Goal: Contribute content: Add original content to the website for others to see

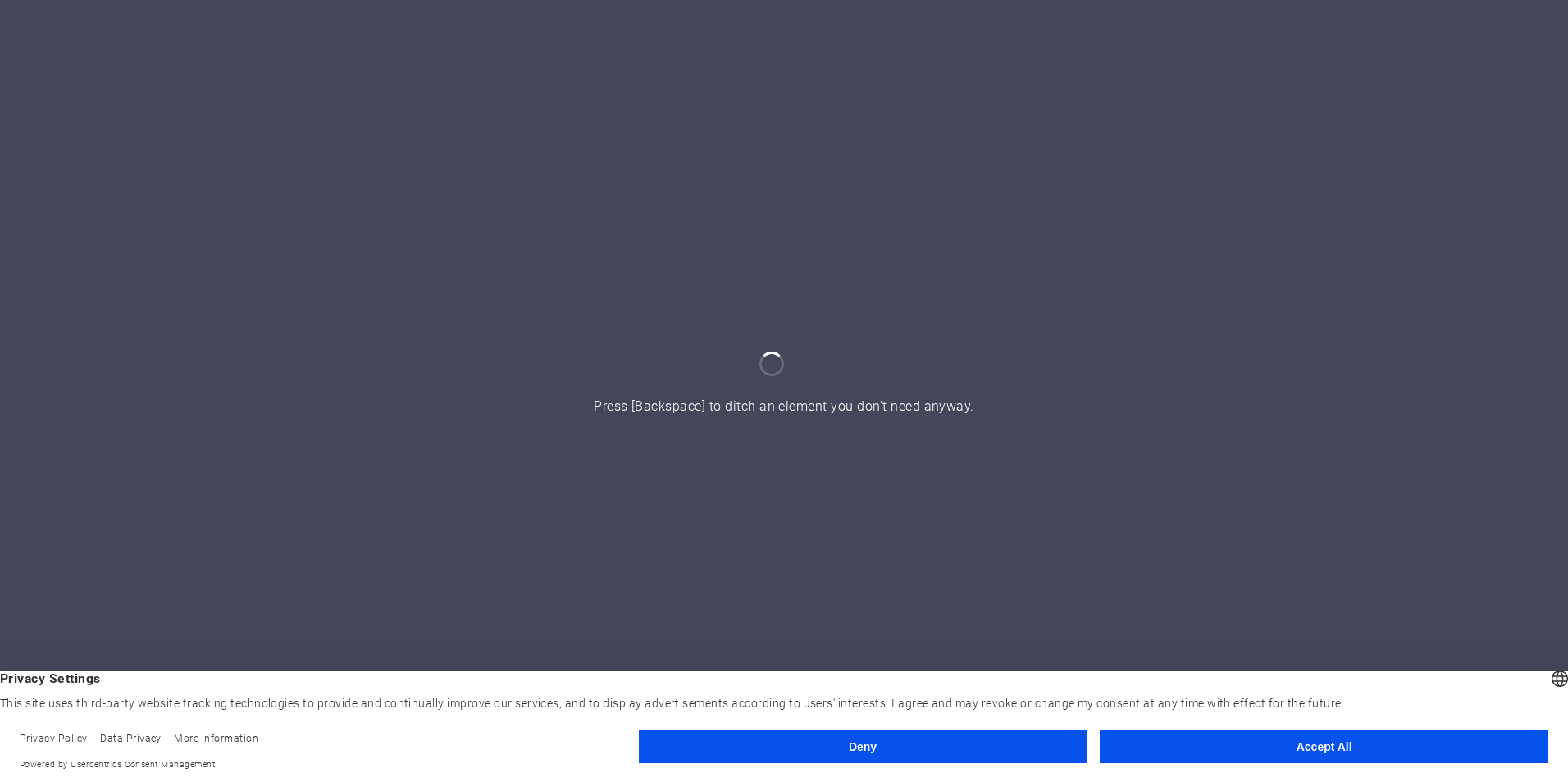
click at [1241, 758] on button "Accept All" at bounding box center [1324, 747] width 449 height 33
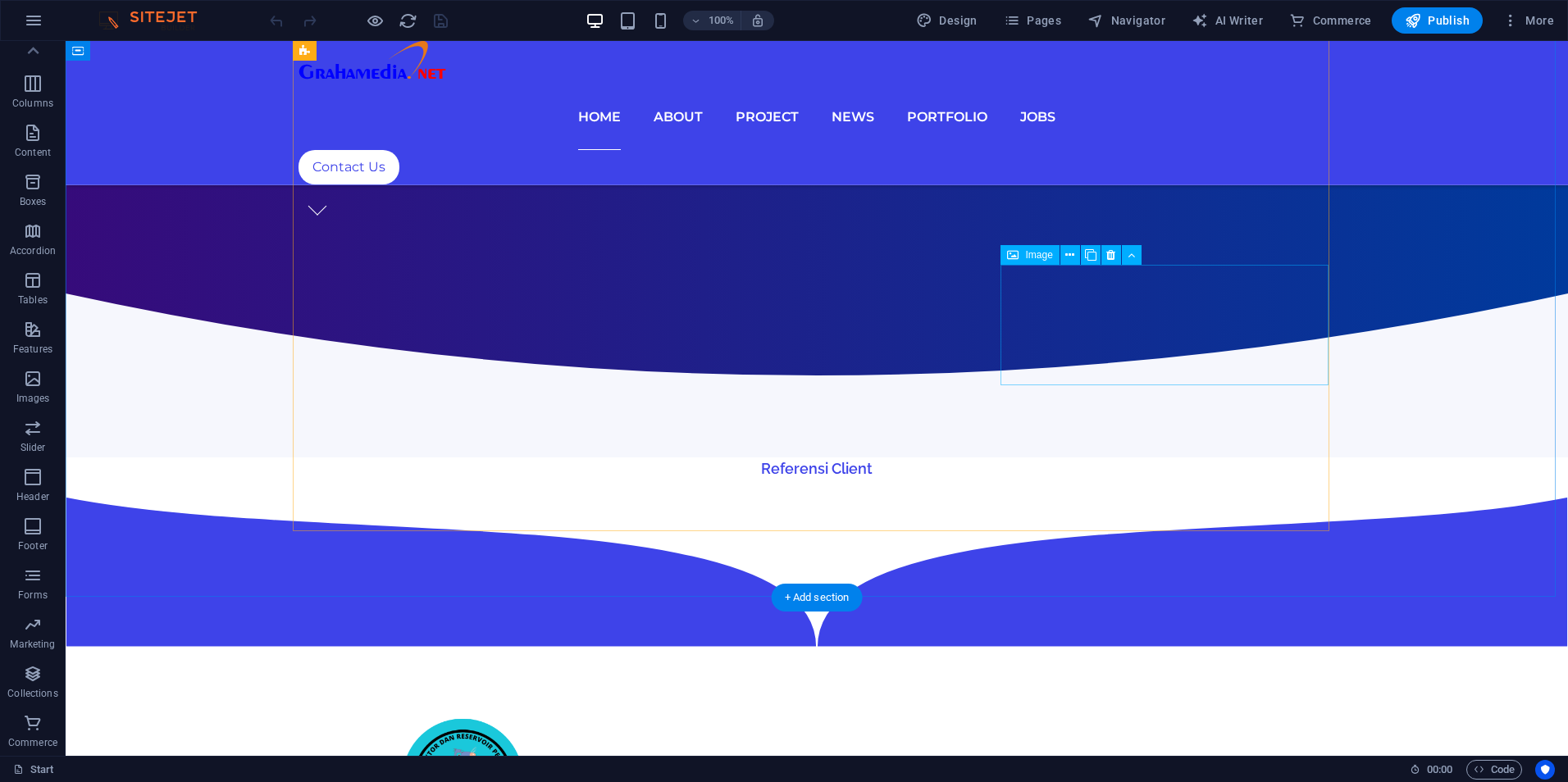
scroll to position [1231, 0]
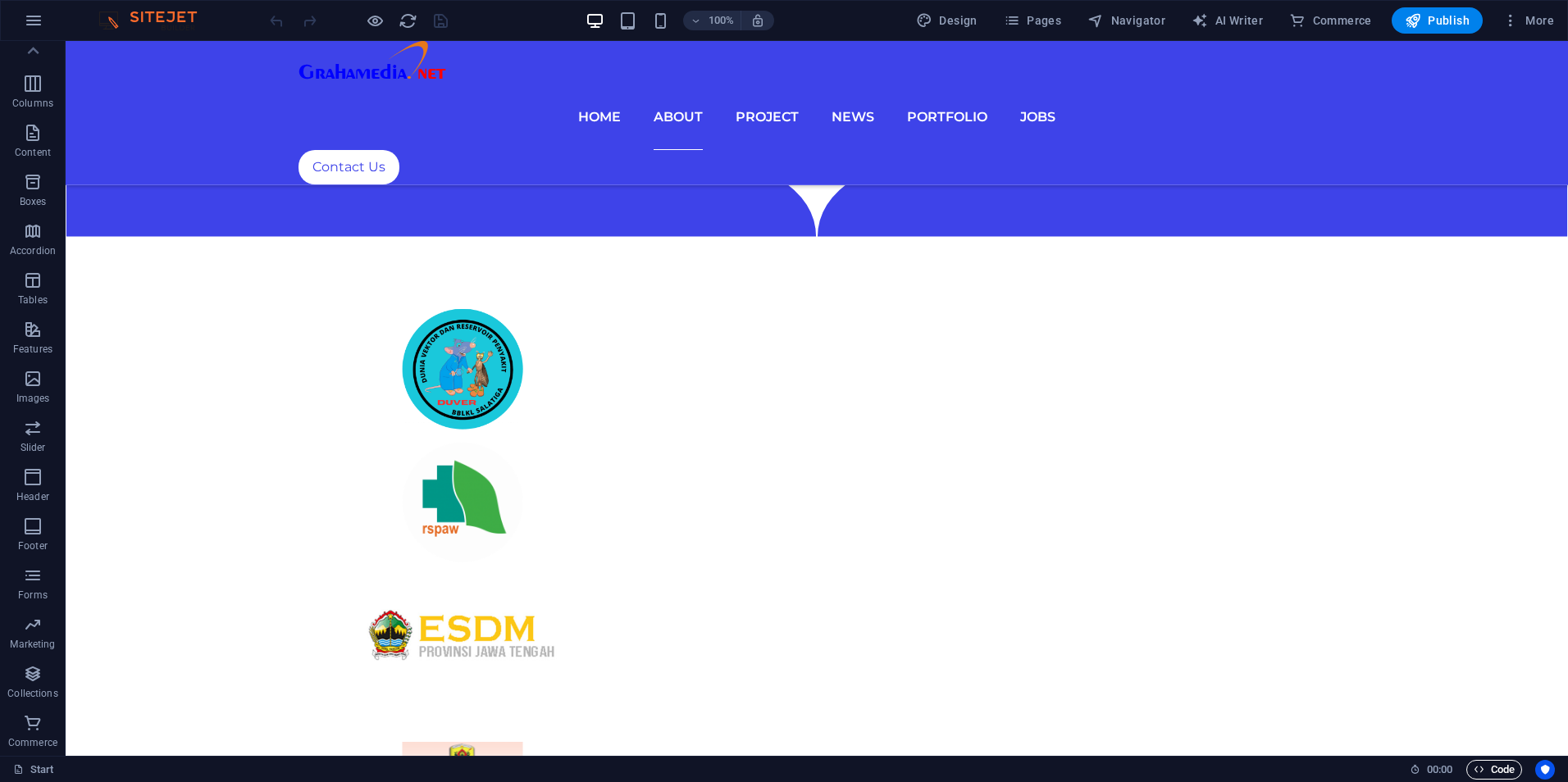
click at [1496, 765] on span "Code" at bounding box center [1495, 770] width 41 height 20
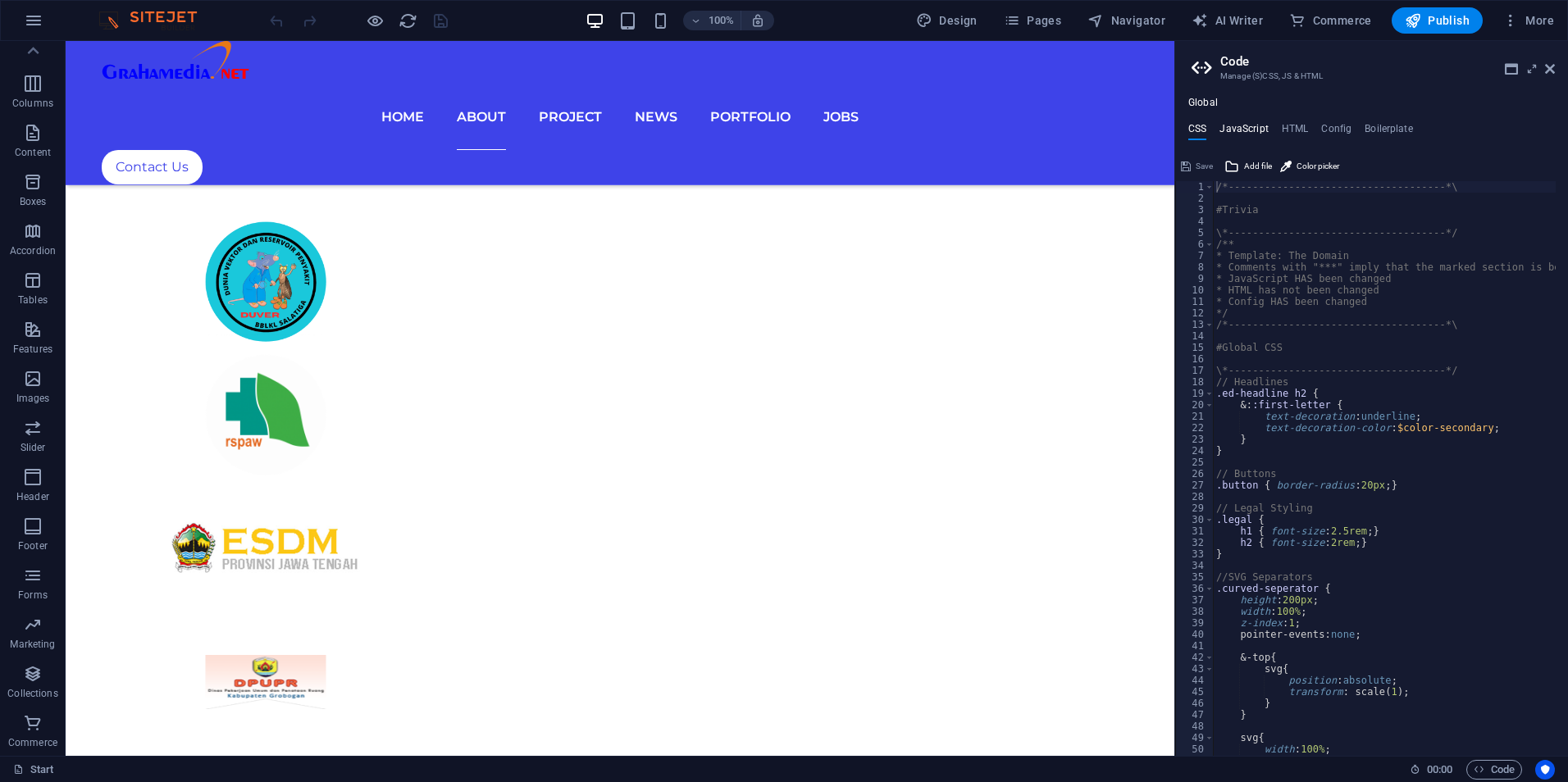
click at [1240, 130] on h4 "JavaScript" at bounding box center [1244, 131] width 48 height 18
type textarea "/* JS for preset "Menu V2" */"
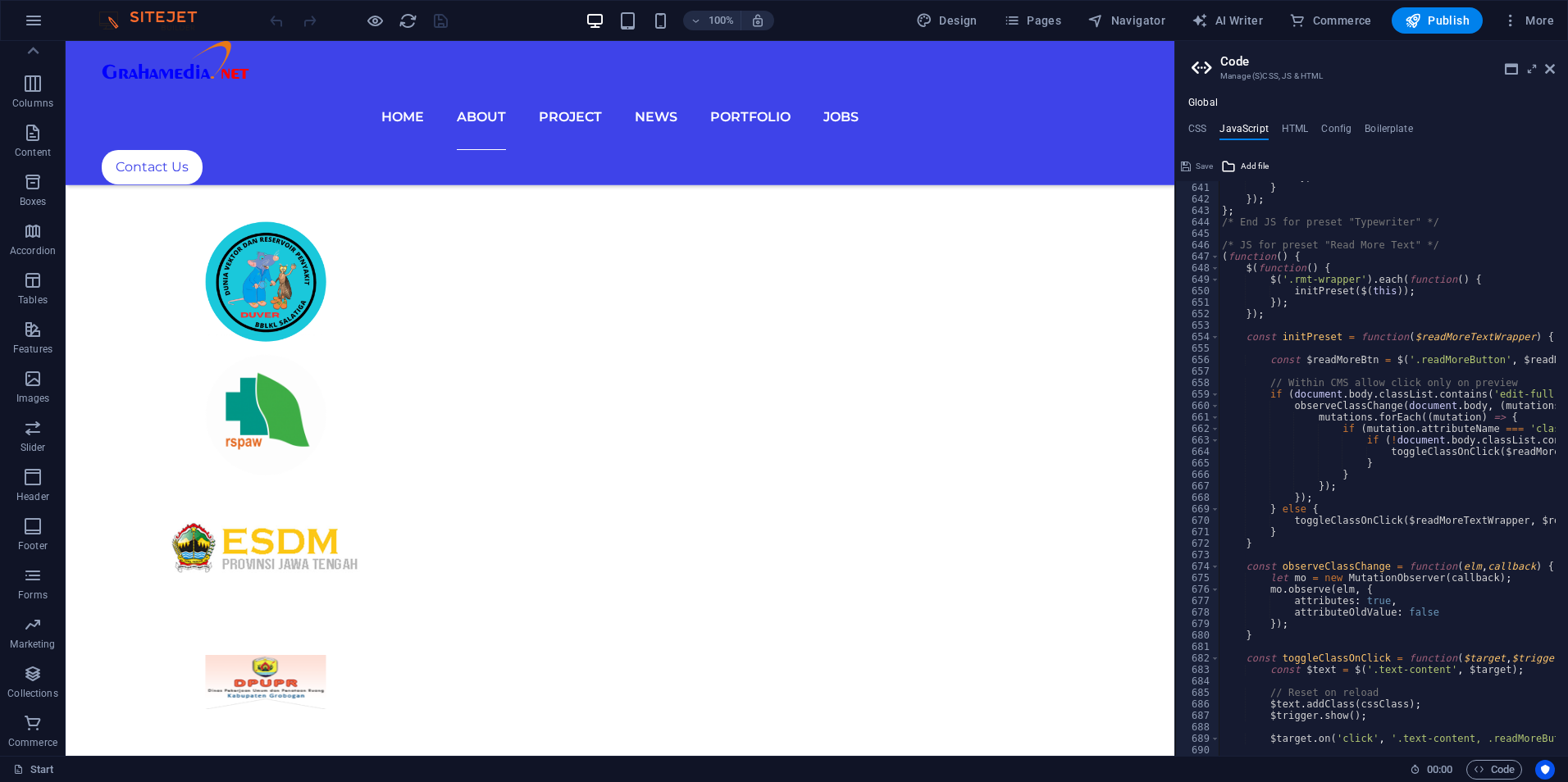
scroll to position [7418, 0]
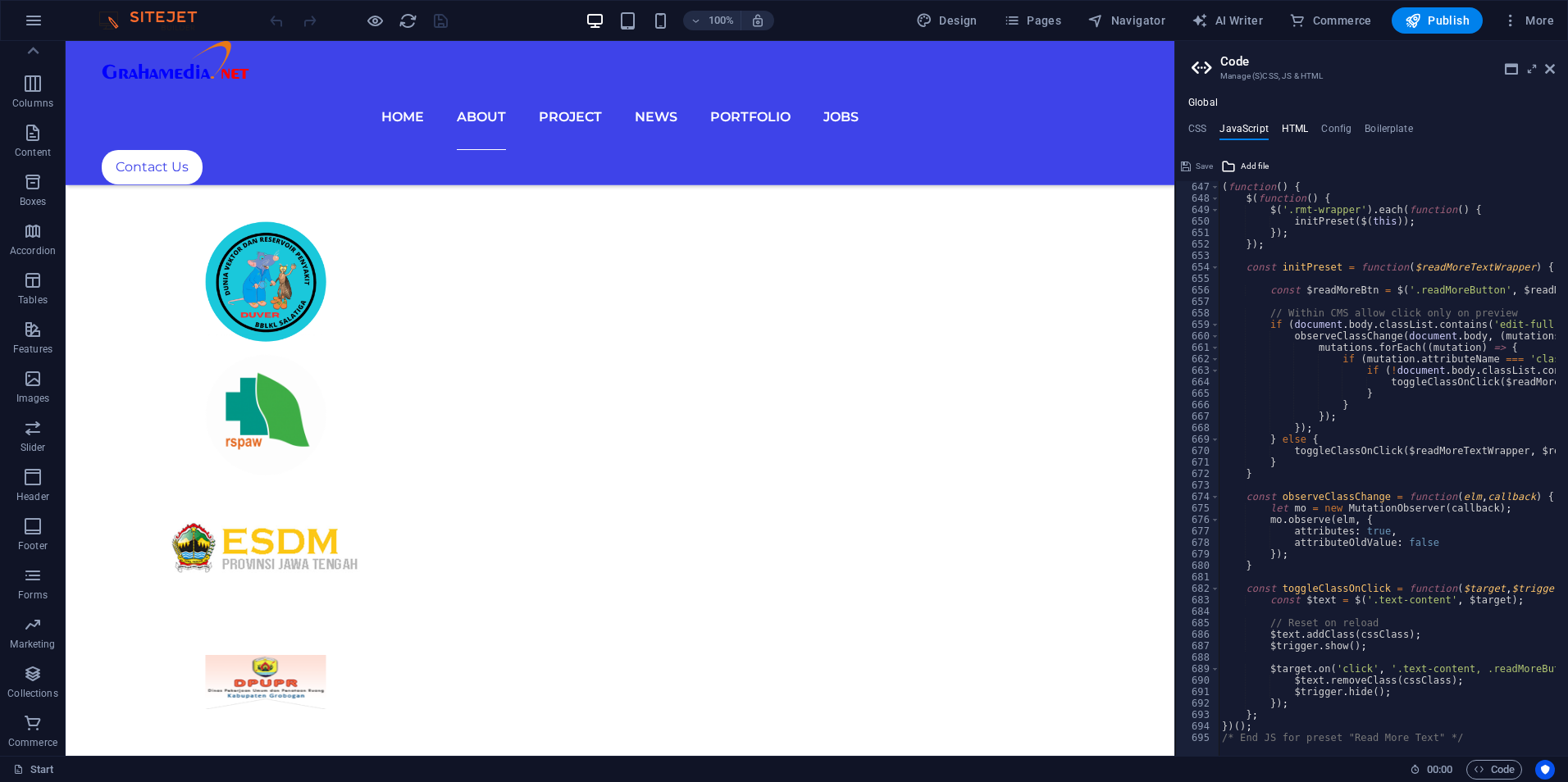
click at [1300, 128] on h4 "HTML" at bounding box center [1295, 131] width 27 height 18
type textarea "{{content}}"
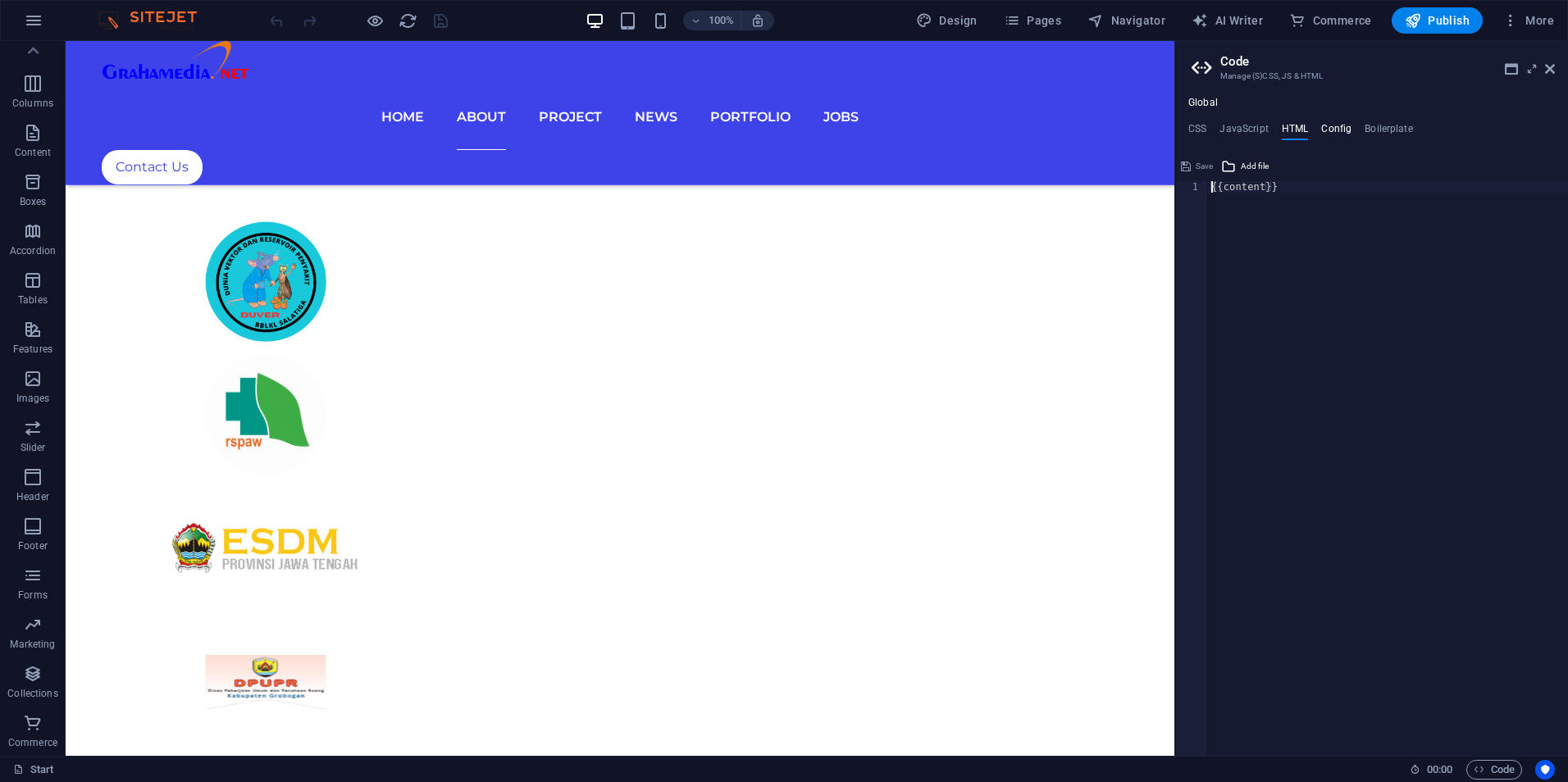
click at [1329, 131] on h4 "Config" at bounding box center [1337, 131] width 31 height 18
type textarea "$color-background: #ffffff;"
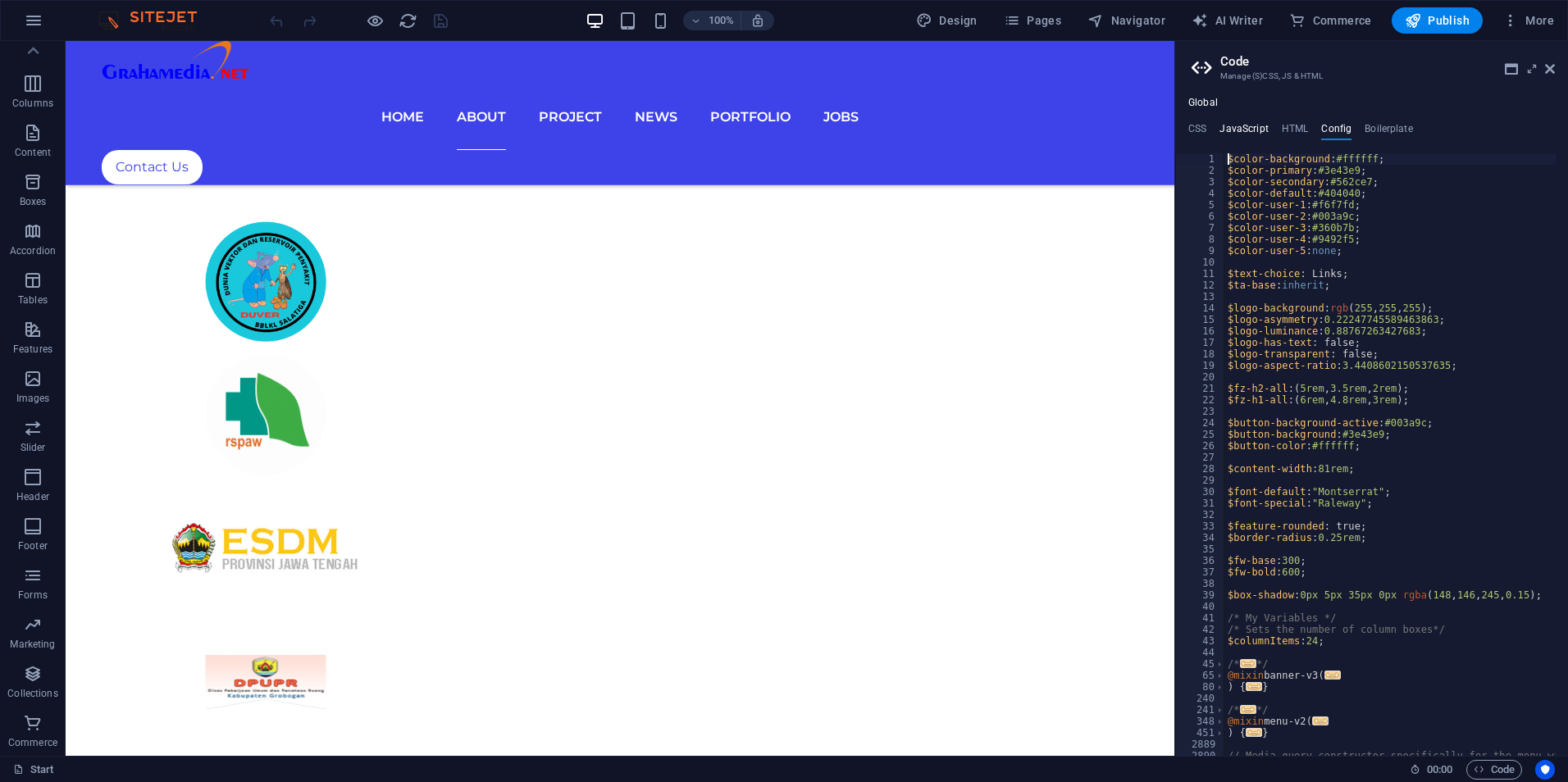
click at [1244, 126] on h4 "JavaScript" at bounding box center [1244, 131] width 48 height 18
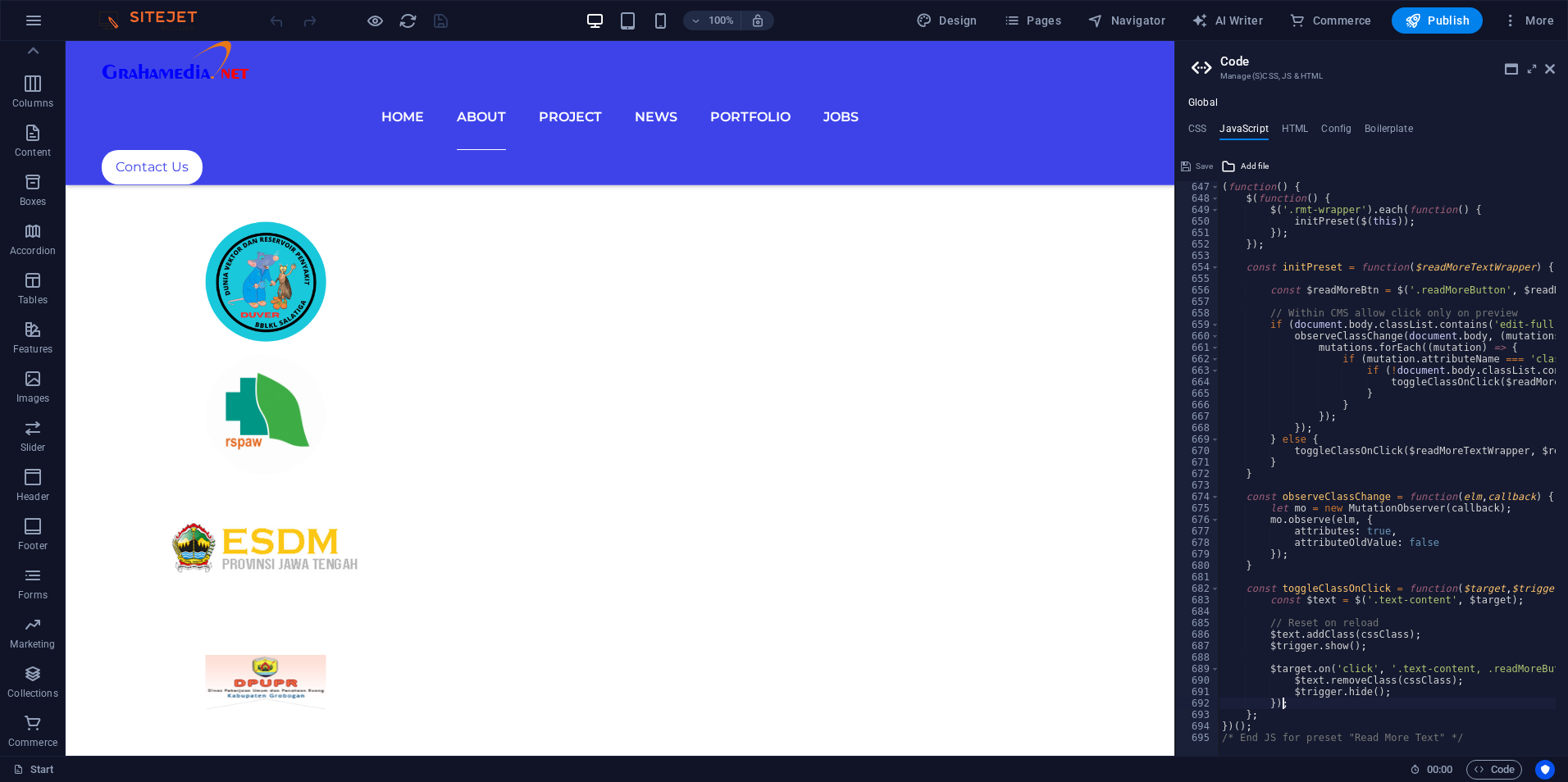
type textarea "})();"
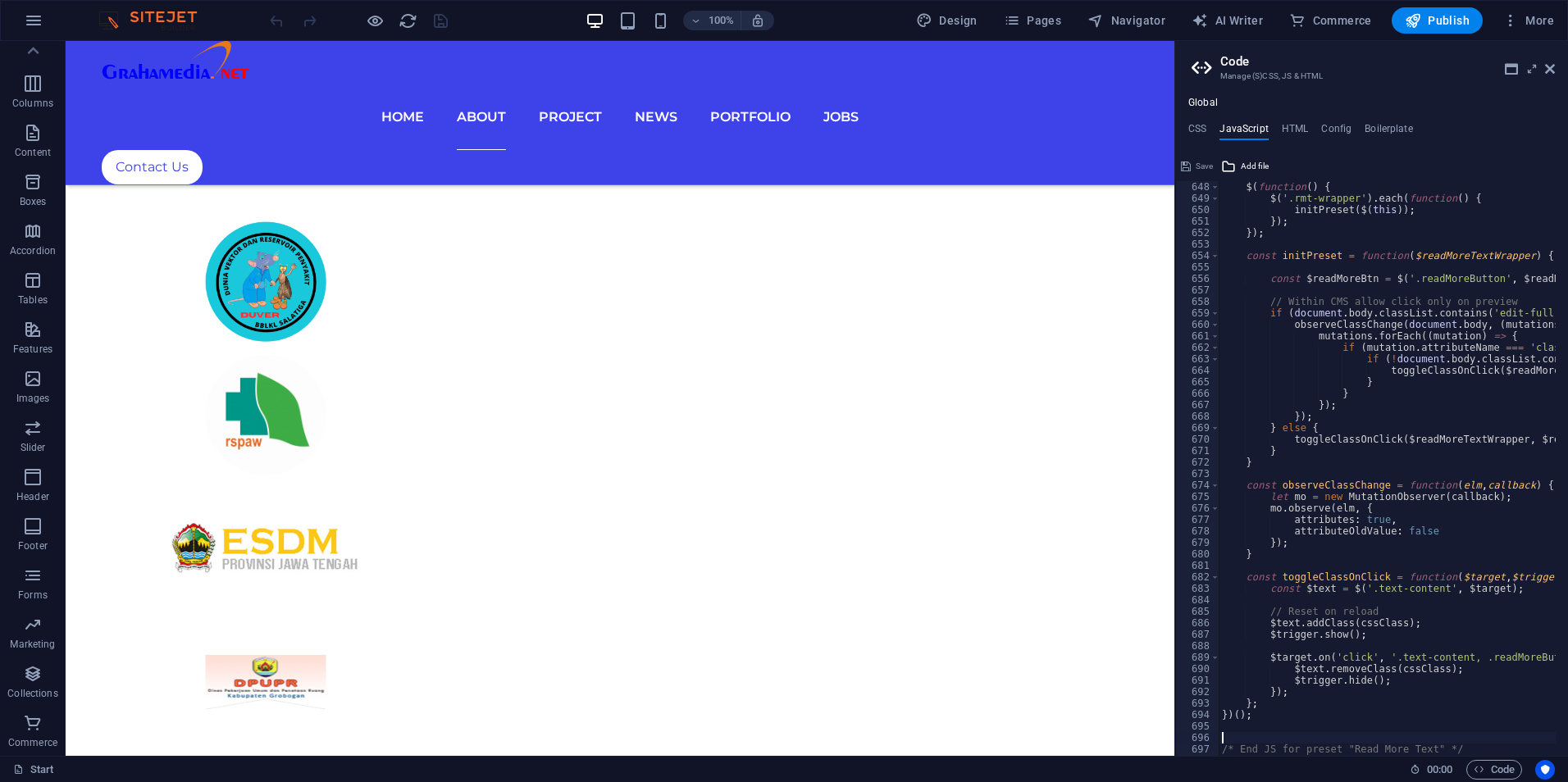
scroll to position [7440, 0]
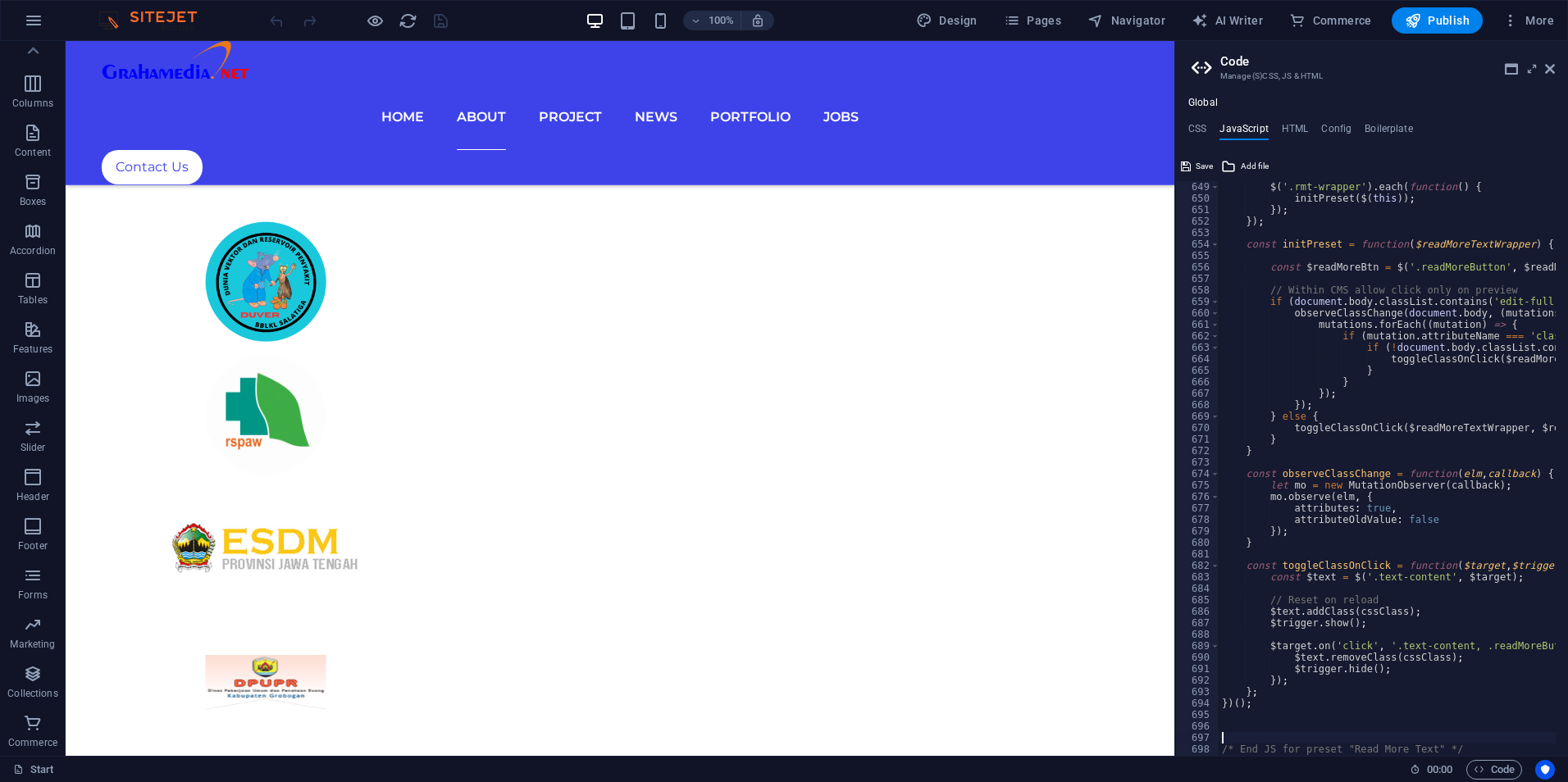
paste textarea "</script>"
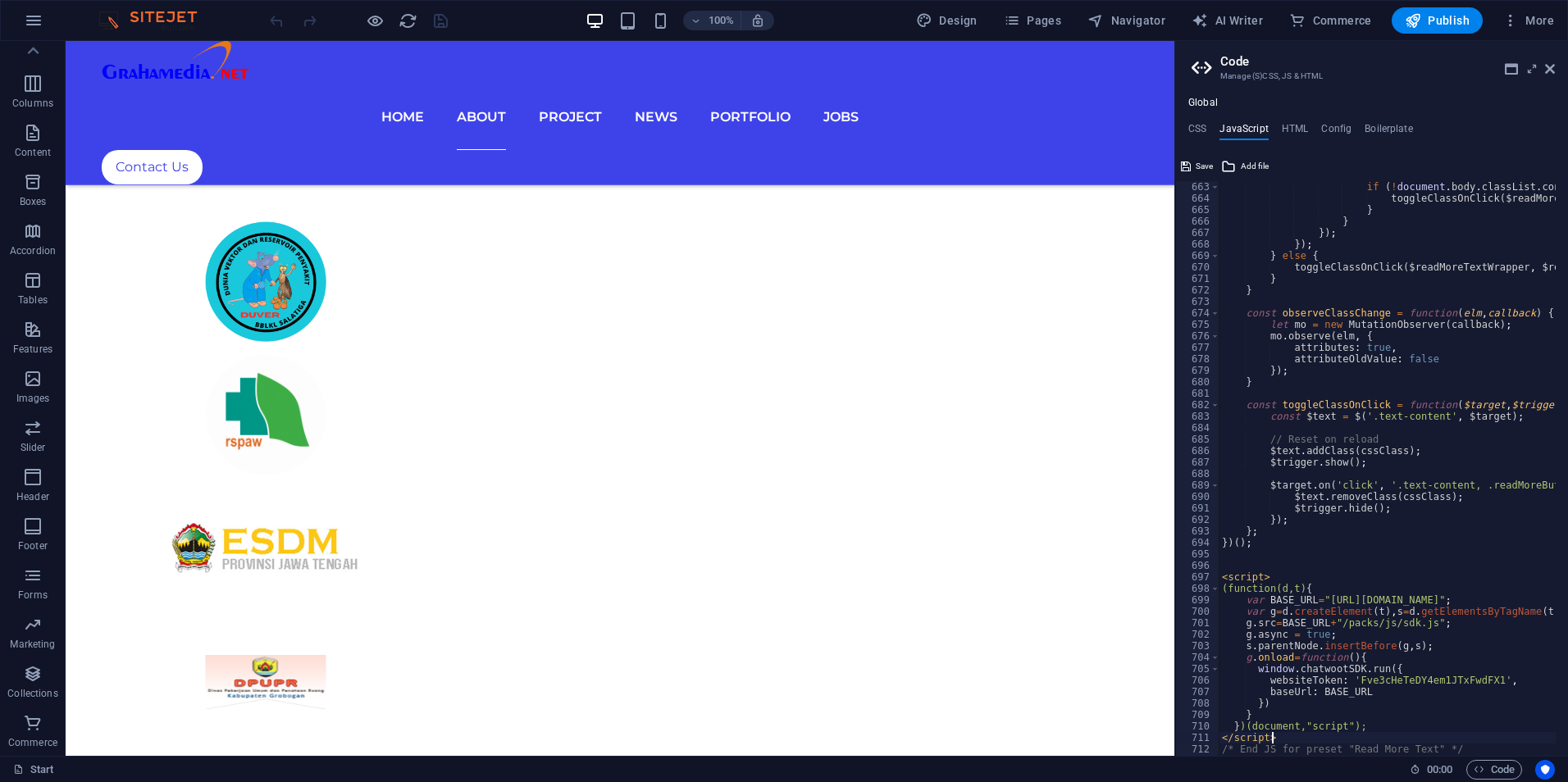
click at [1273, 579] on div "if ( ! document . body . classList . contains ( 'edit' )) { toggleClassOnClick …" at bounding box center [1387, 468] width 337 height 575
drag, startPoint x: 1358, startPoint y: 620, endPoint x: 1129, endPoint y: 580, distance: 232.5
click at [1293, 574] on div "if ( ! document . body . classList . contains ( 'edit' )) { toggleClassOnClick …" at bounding box center [1387, 468] width 337 height 575
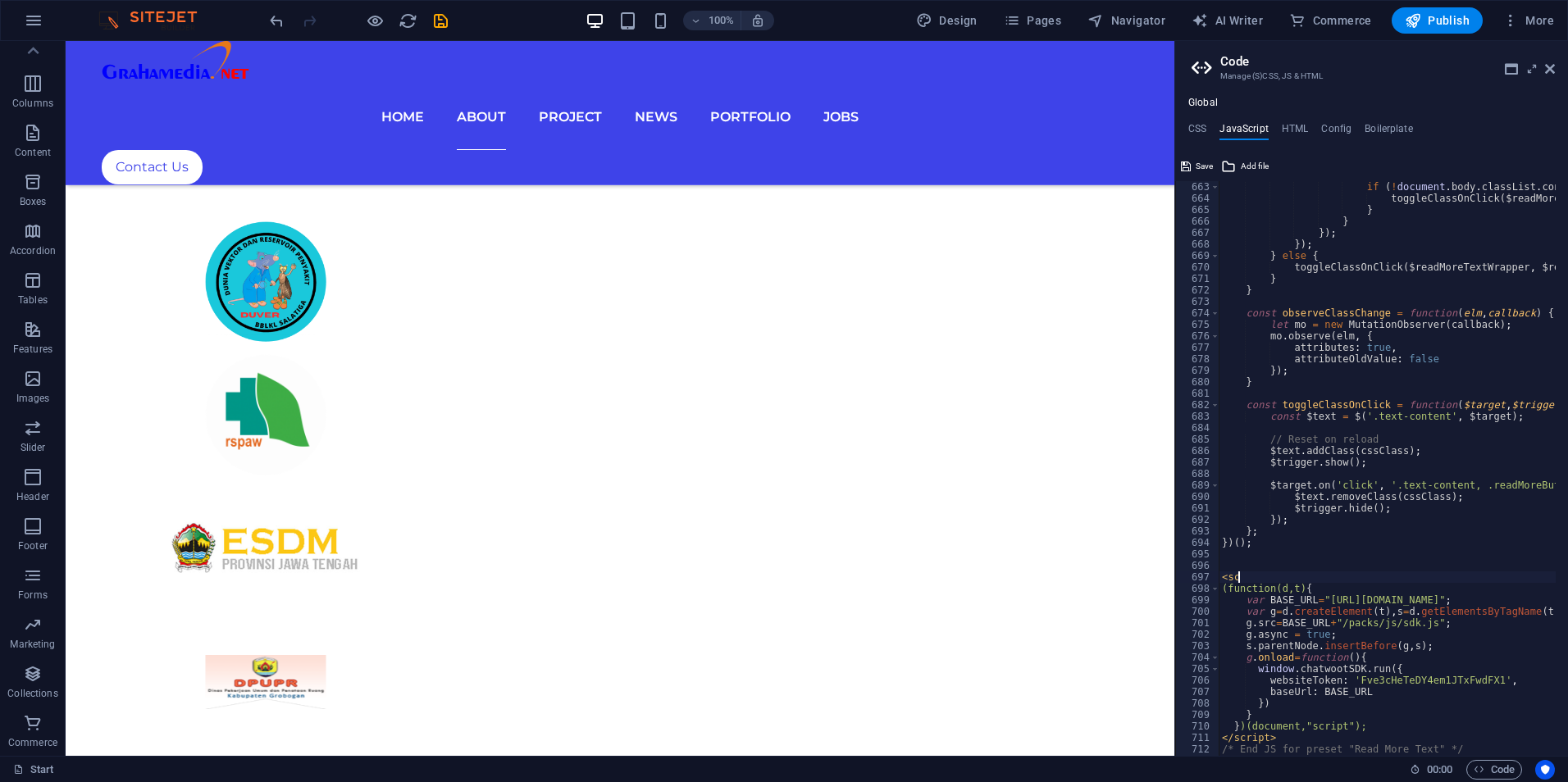
type textarea "<"
type textarea "})(document,"script");"
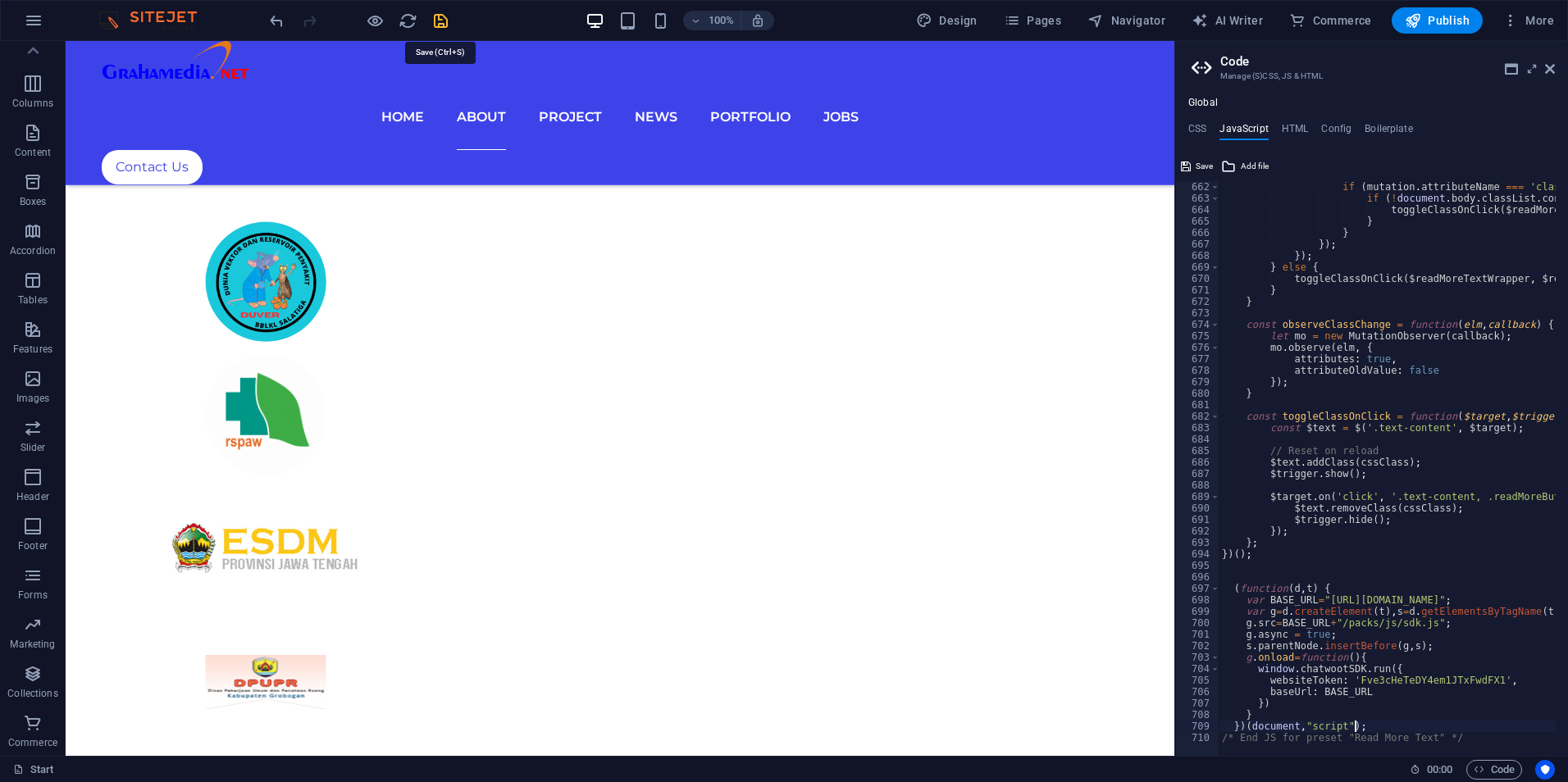
click at [436, 20] on icon "save" at bounding box center [440, 20] width 19 height 19
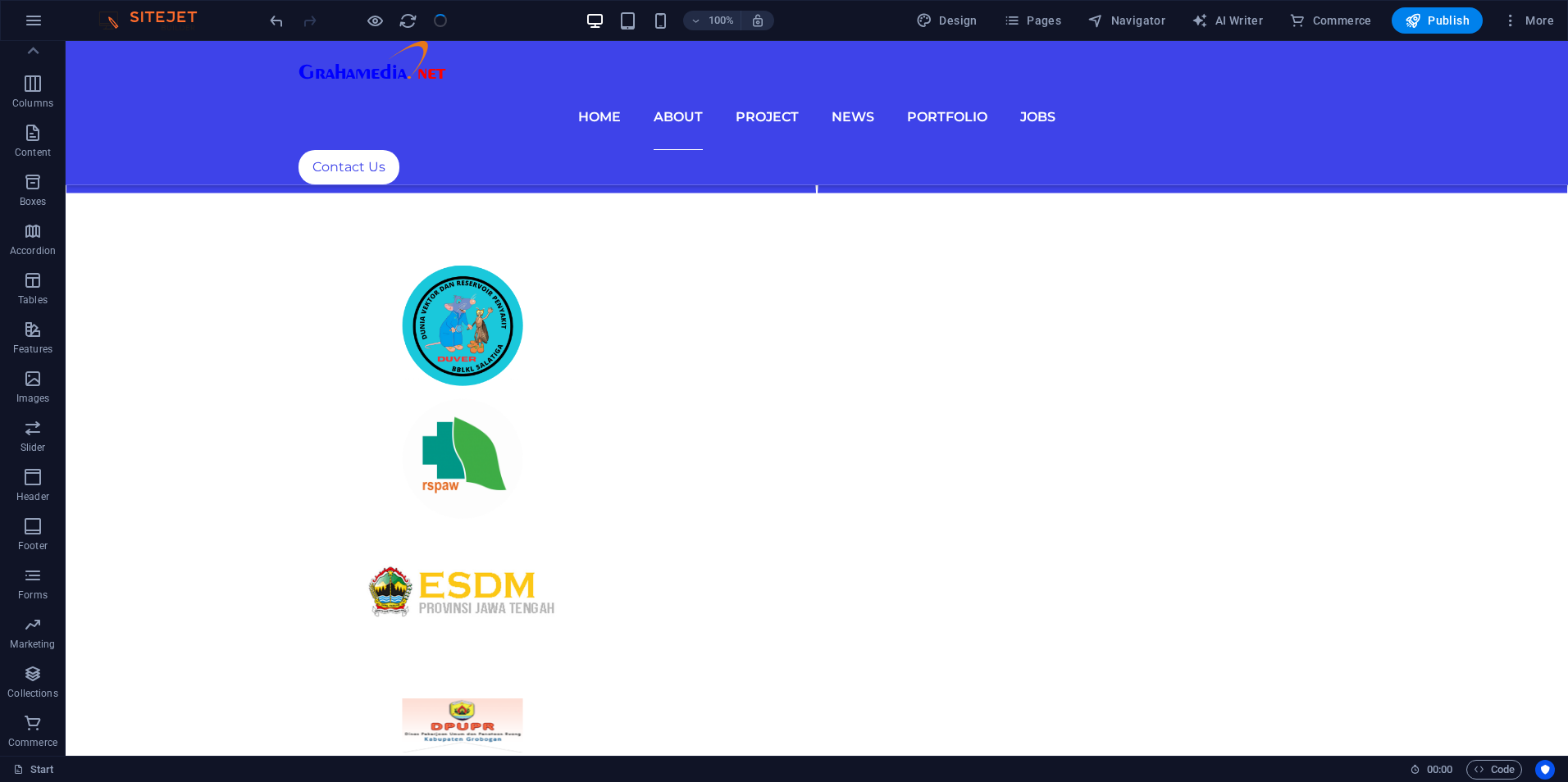
scroll to position [1231, 0]
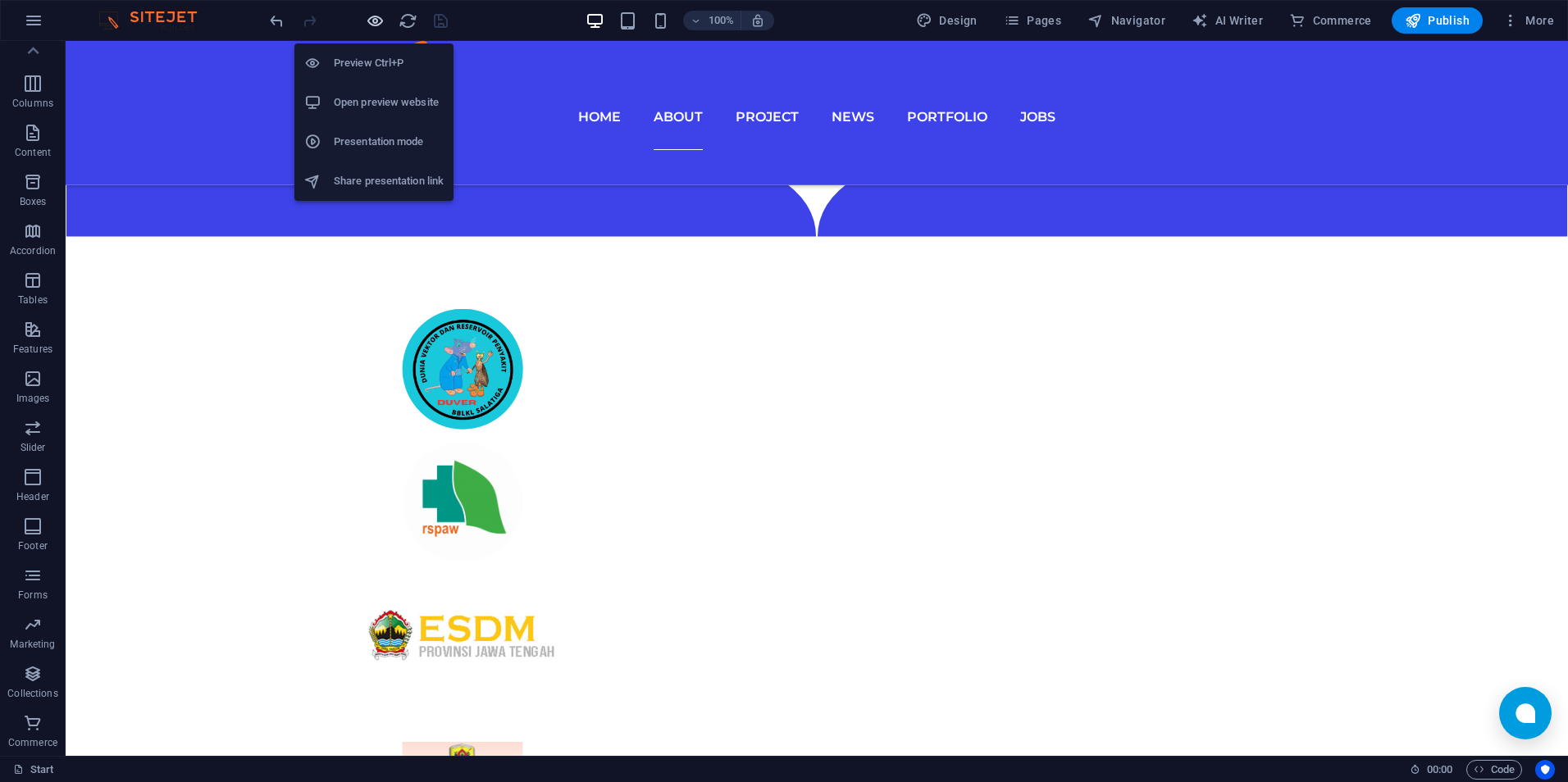
click at [370, 23] on icon "button" at bounding box center [375, 20] width 19 height 19
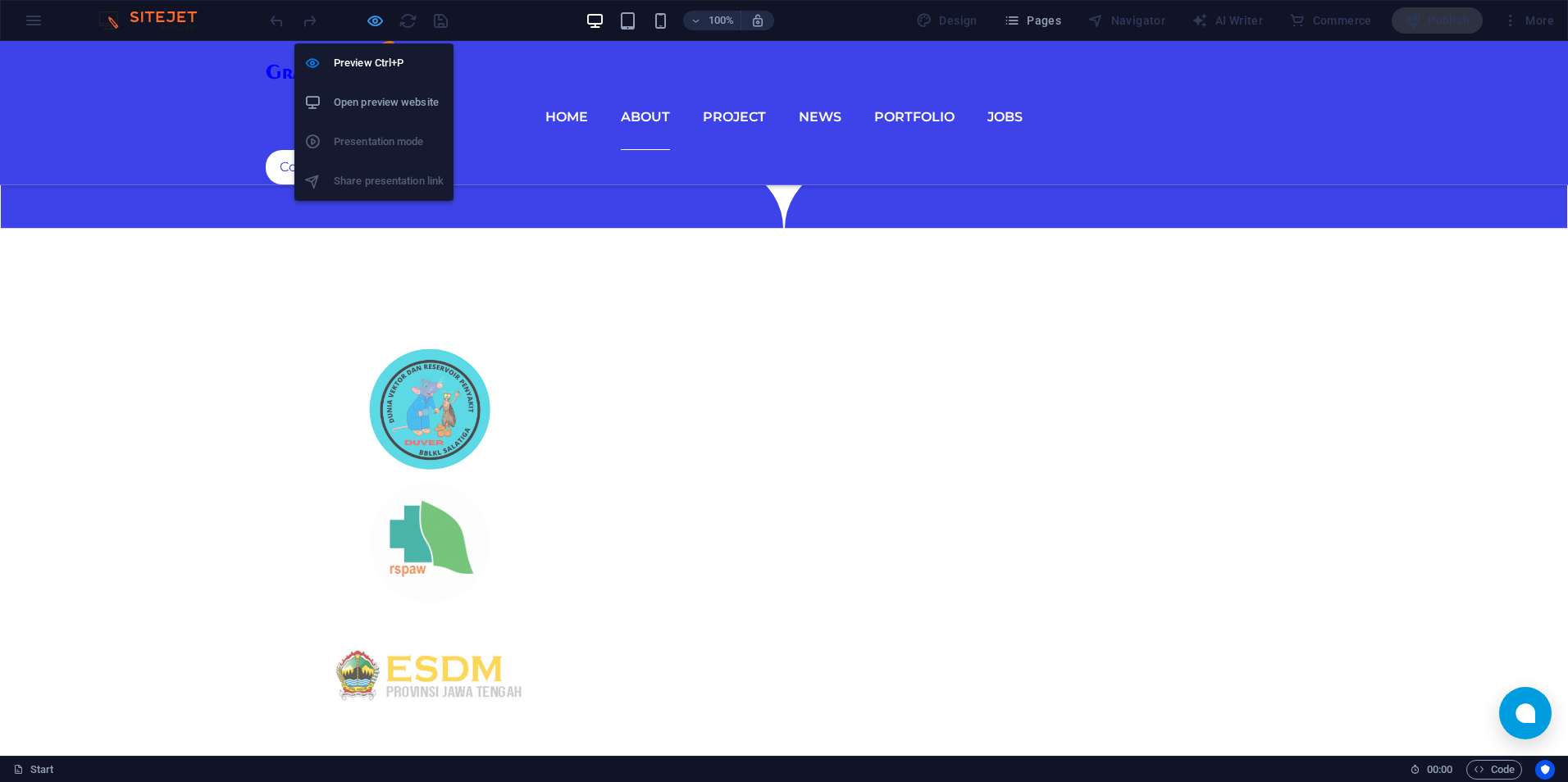
scroll to position [1223, 0]
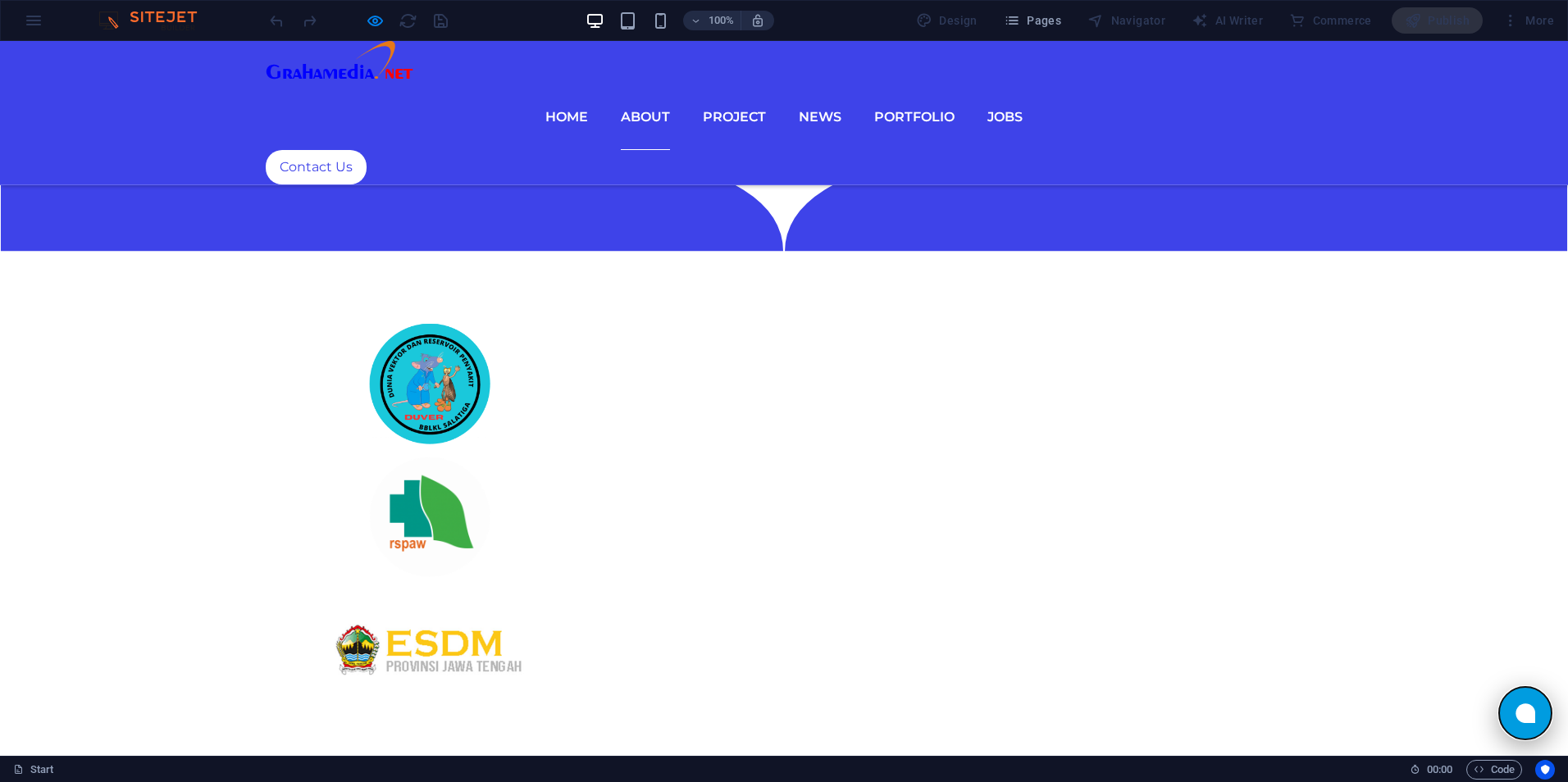
click at [1516, 716] on icon at bounding box center [1525, 713] width 20 height 20
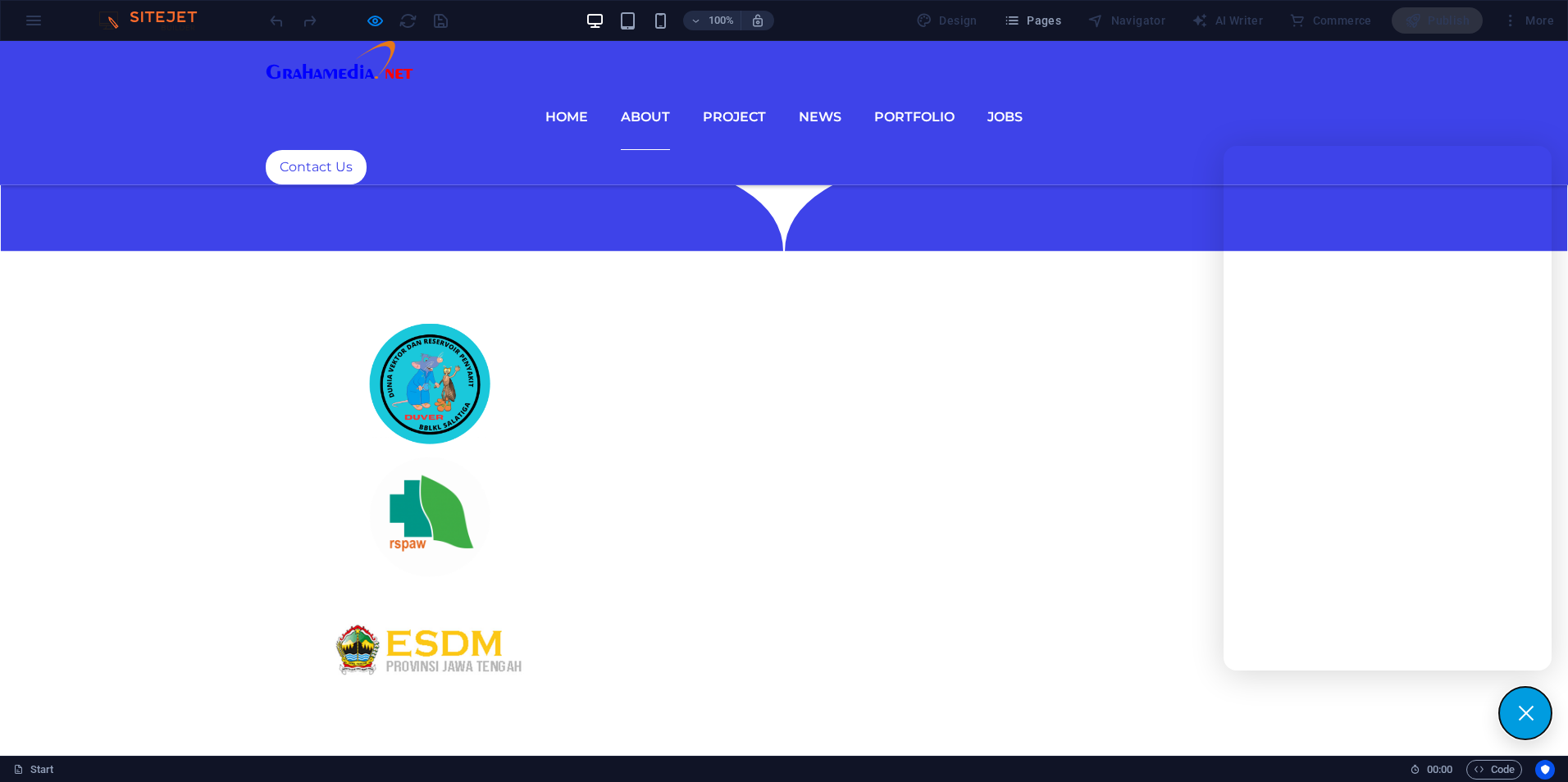
click at [1513, 716] on button at bounding box center [1525, 713] width 53 height 53
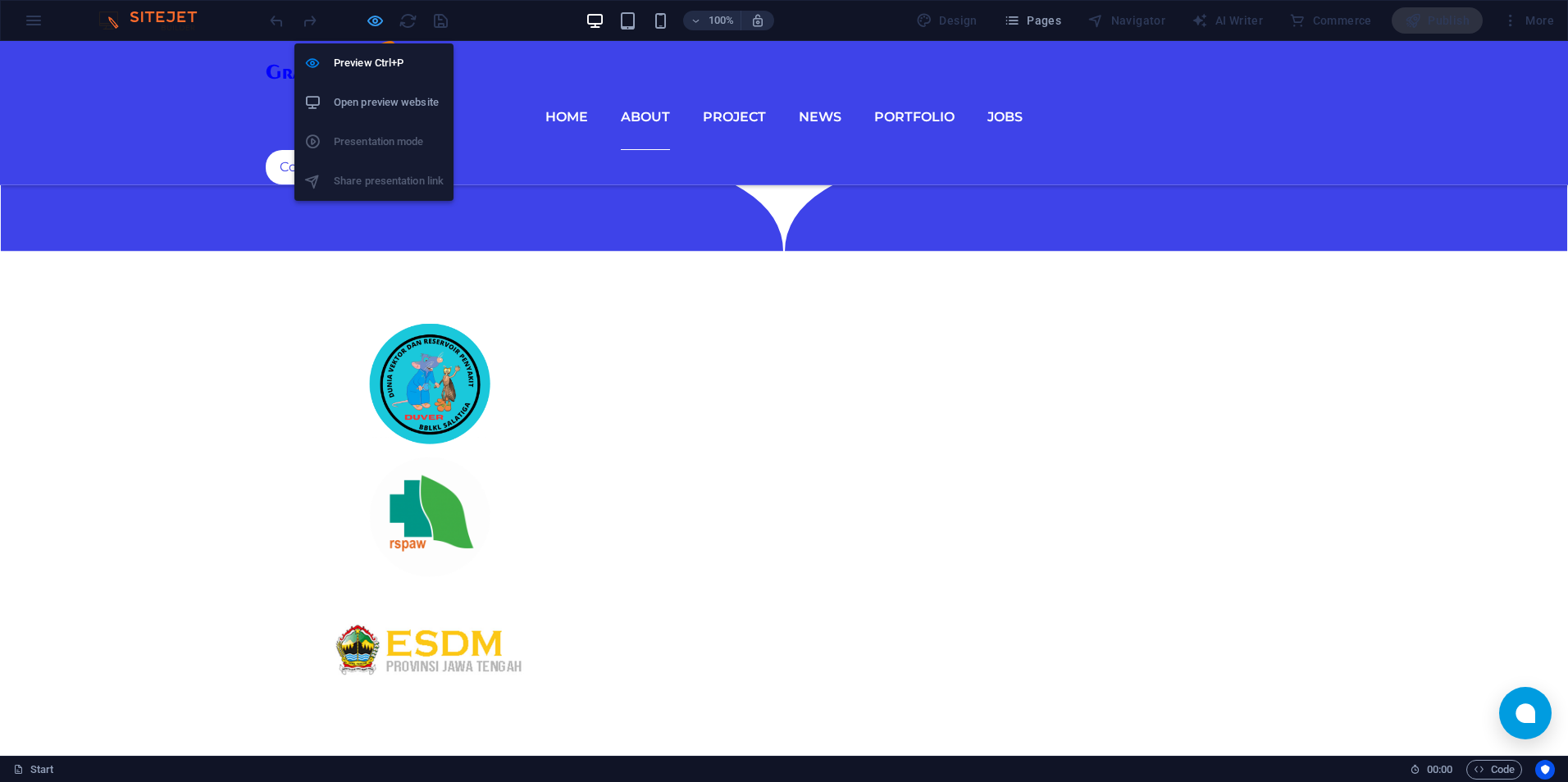
click at [377, 22] on icon "button" at bounding box center [375, 20] width 19 height 19
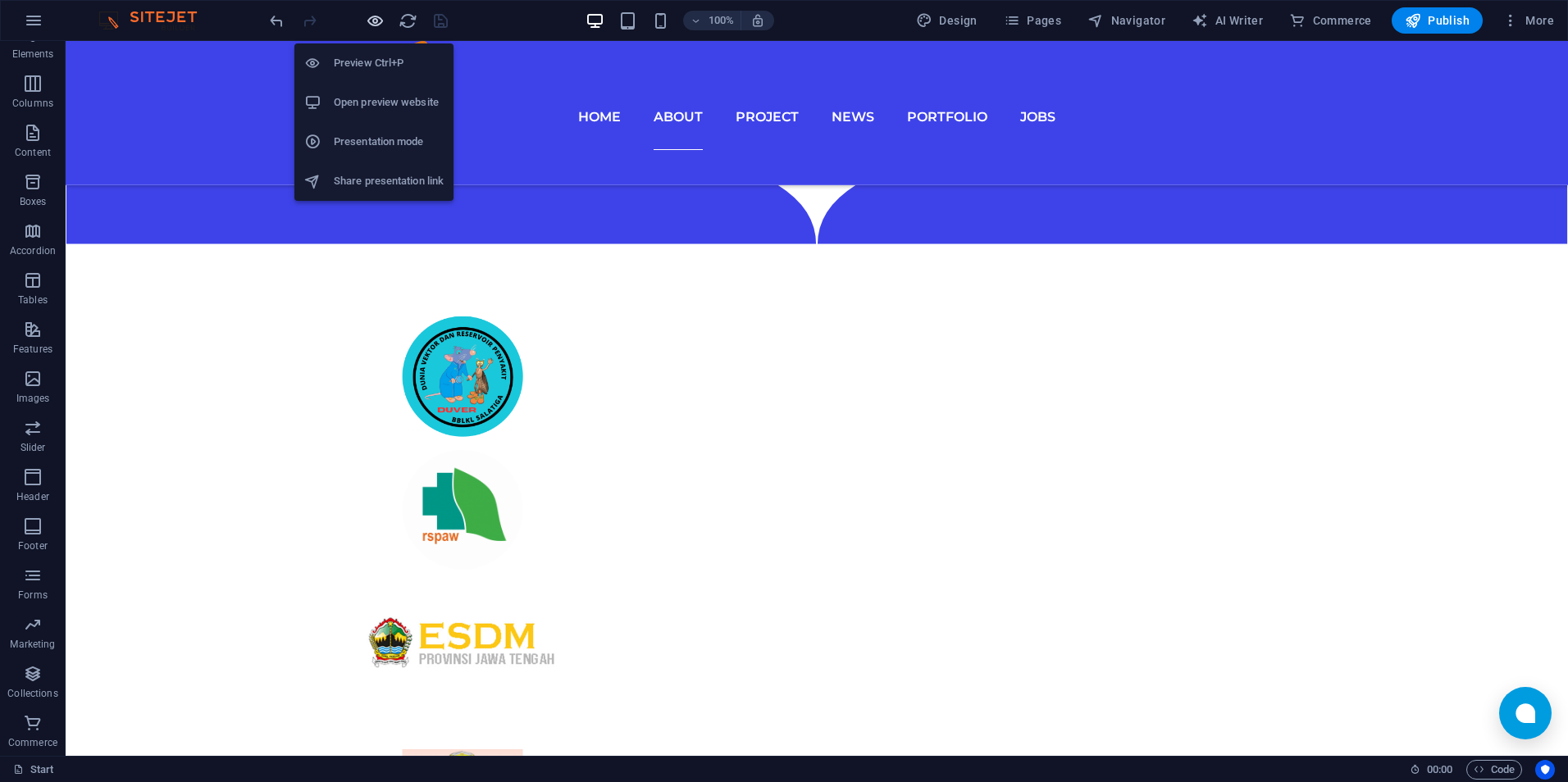
scroll to position [1231, 0]
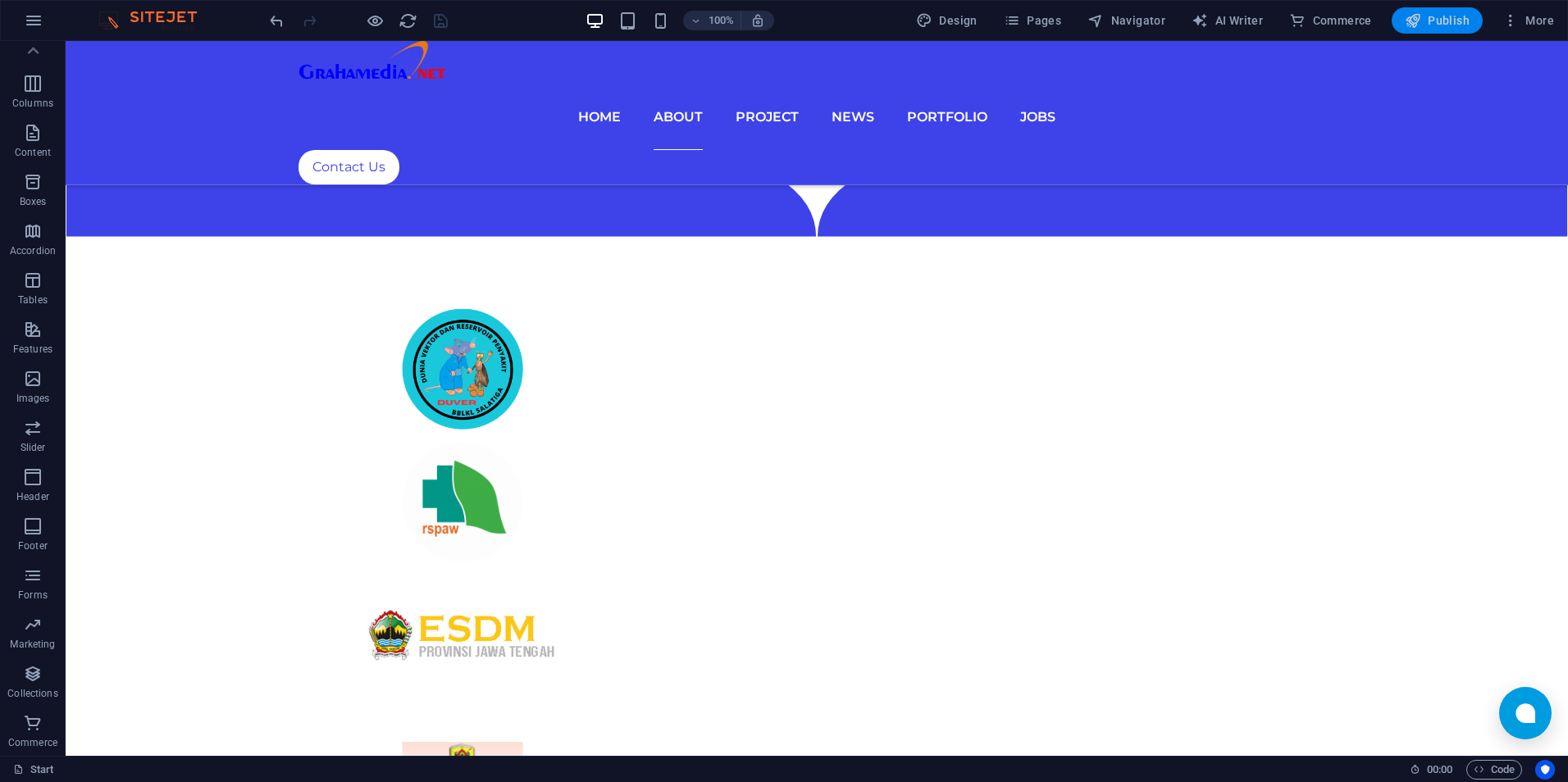
click at [1404, 20] on button "Publish" at bounding box center [1438, 20] width 91 height 26
